Goal: Navigation & Orientation: Go to known website

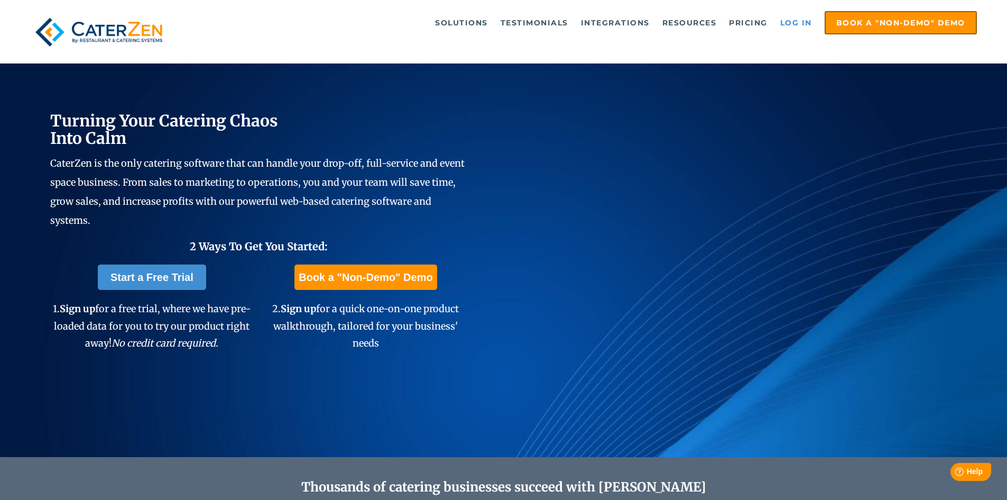
click at [798, 22] on link "Log in" at bounding box center [796, 22] width 42 height 21
click at [793, 23] on link "Log in" at bounding box center [796, 22] width 42 height 21
